Goal: Communication & Community: Answer question/provide support

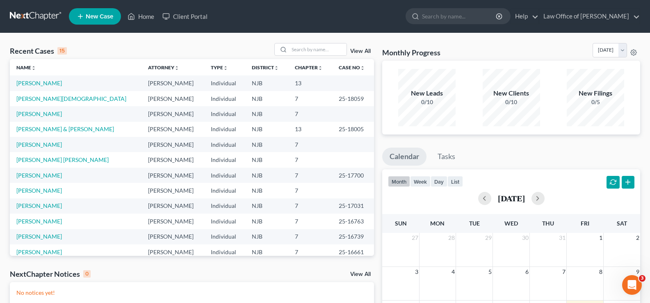
click at [634, 281] on icon "Open Intercom Messenger" at bounding box center [633, 286] width 14 height 14
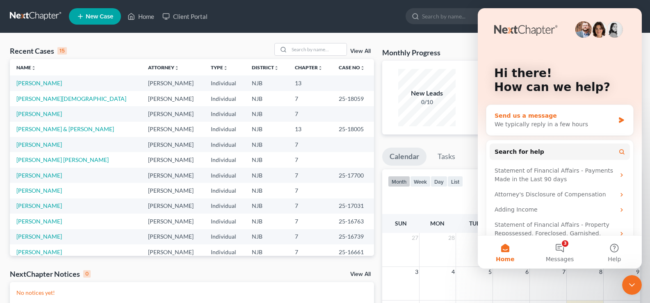
click at [536, 119] on div "Send us a message" at bounding box center [555, 116] width 120 height 9
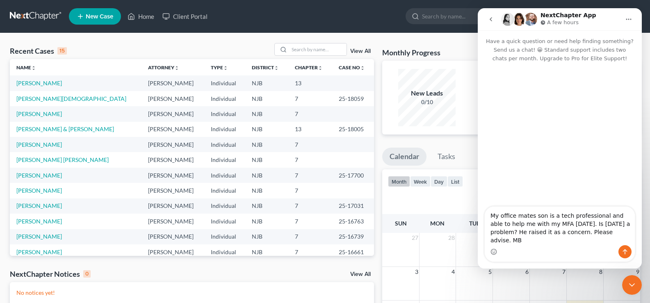
type textarea "My office mates son is a tech professional and able to help me with my MFA [DAT…"
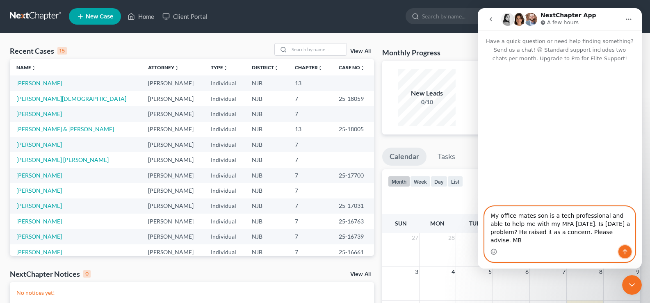
click at [626, 247] on button "Send a message…" at bounding box center [625, 251] width 13 height 13
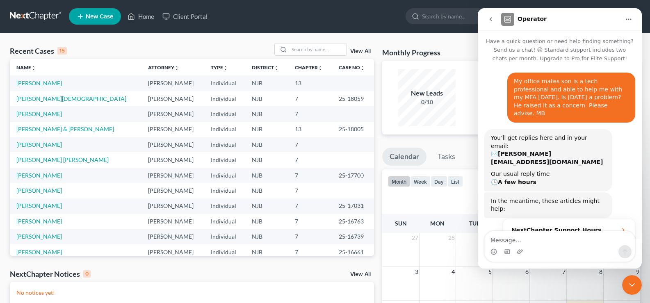
scroll to position [50, 0]
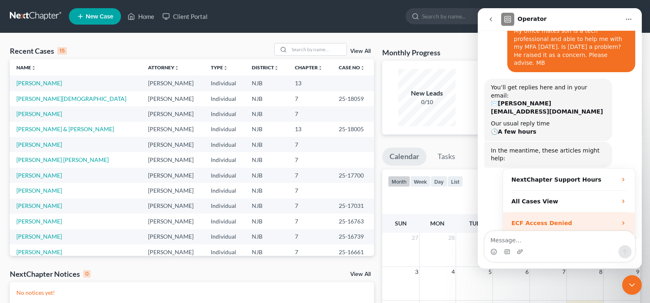
click at [558, 220] on strong "ECF Access Denied" at bounding box center [542, 223] width 61 height 7
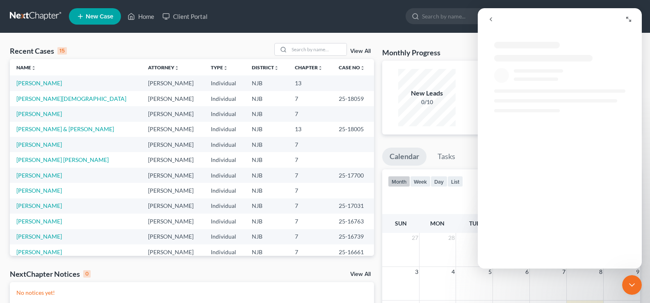
scroll to position [0, 0]
click at [488, 16] on icon "go back" at bounding box center [491, 19] width 7 height 7
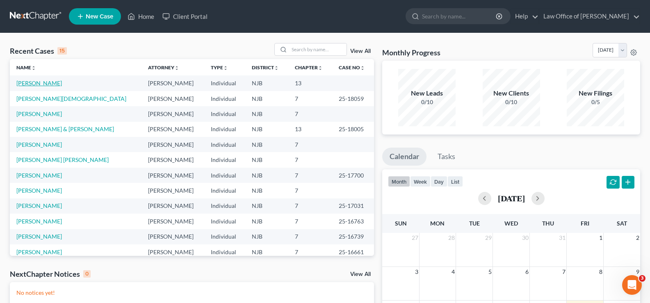
click at [33, 82] on link "[PERSON_NAME]" at bounding box center [39, 83] width 46 height 7
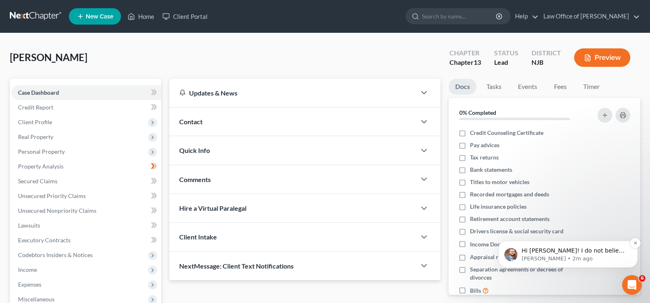
click at [617, 249] on p "Hi MaryBeth! I do not believe it should be a problem to get it set up. NextChap…" at bounding box center [575, 251] width 106 height 8
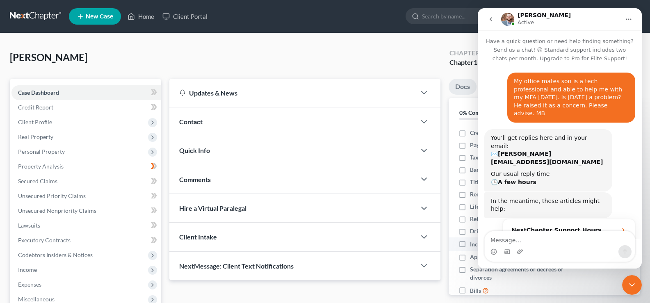
scroll to position [39, 0]
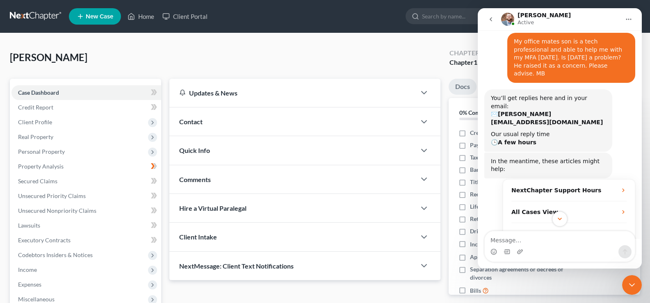
click at [558, 217] on icon "Scroll to bottom" at bounding box center [559, 218] width 7 height 7
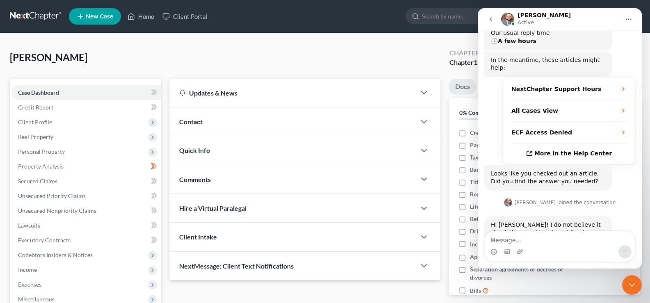
scroll to position [169, 0]
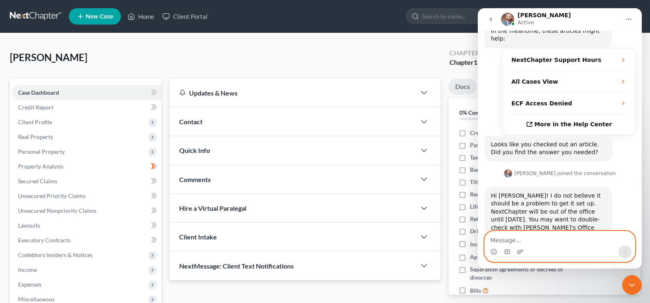
click at [497, 237] on textarea "Message…" at bounding box center [560, 238] width 150 height 14
type textarea "Ok Many thanks, MB"
click at [624, 249] on icon "Send a message…" at bounding box center [625, 252] width 7 height 7
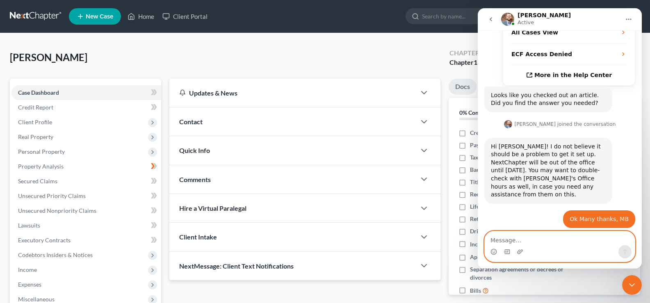
scroll to position [218, 0]
type textarea "report to follow......"
click at [619, 251] on button "Send a message…" at bounding box center [625, 251] width 13 height 13
